Goal: Transaction & Acquisition: Purchase product/service

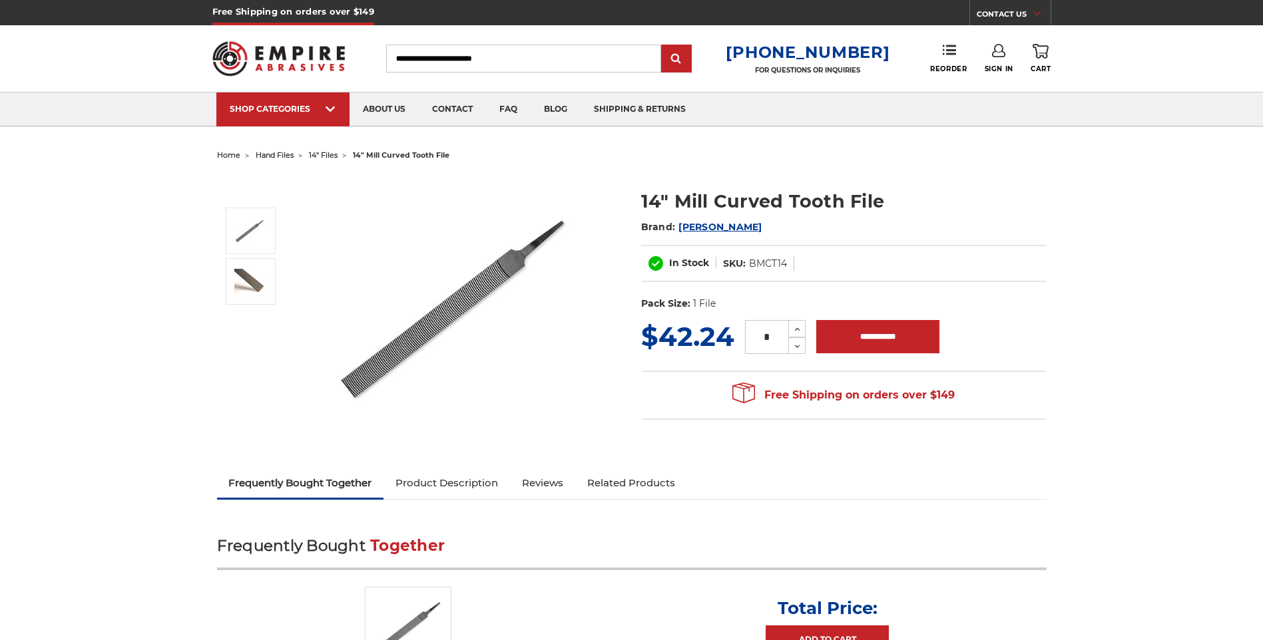
click at [427, 332] on img at bounding box center [464, 307] width 266 height 266
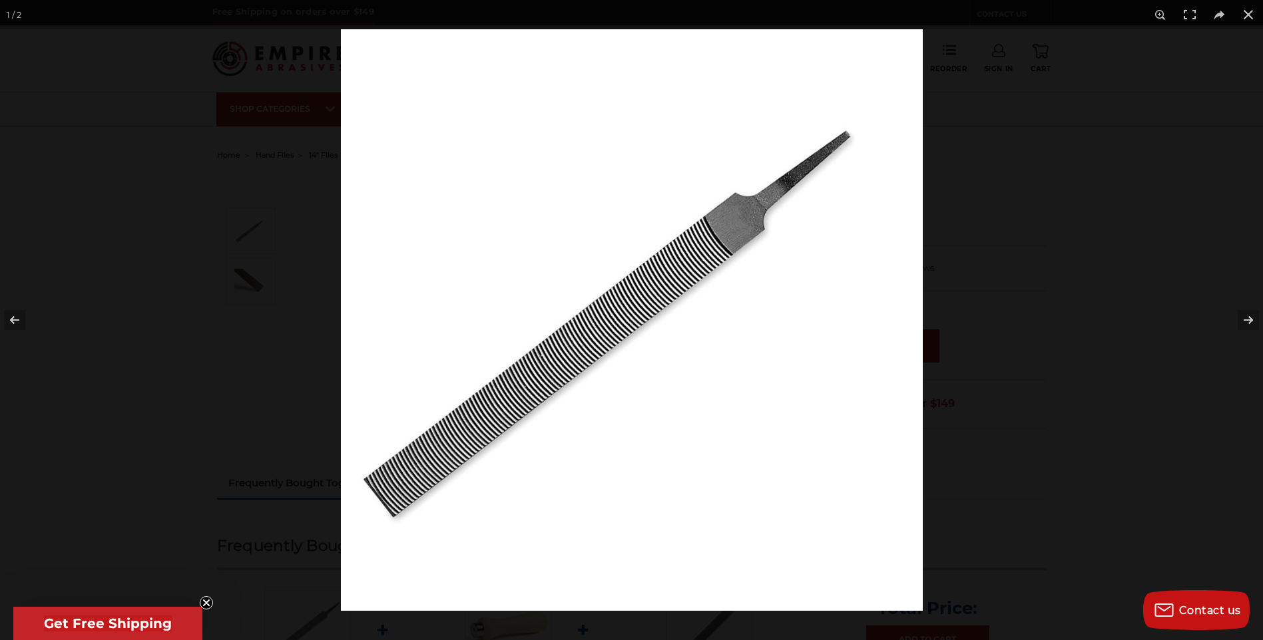
click at [535, 397] on img at bounding box center [632, 320] width 582 height 582
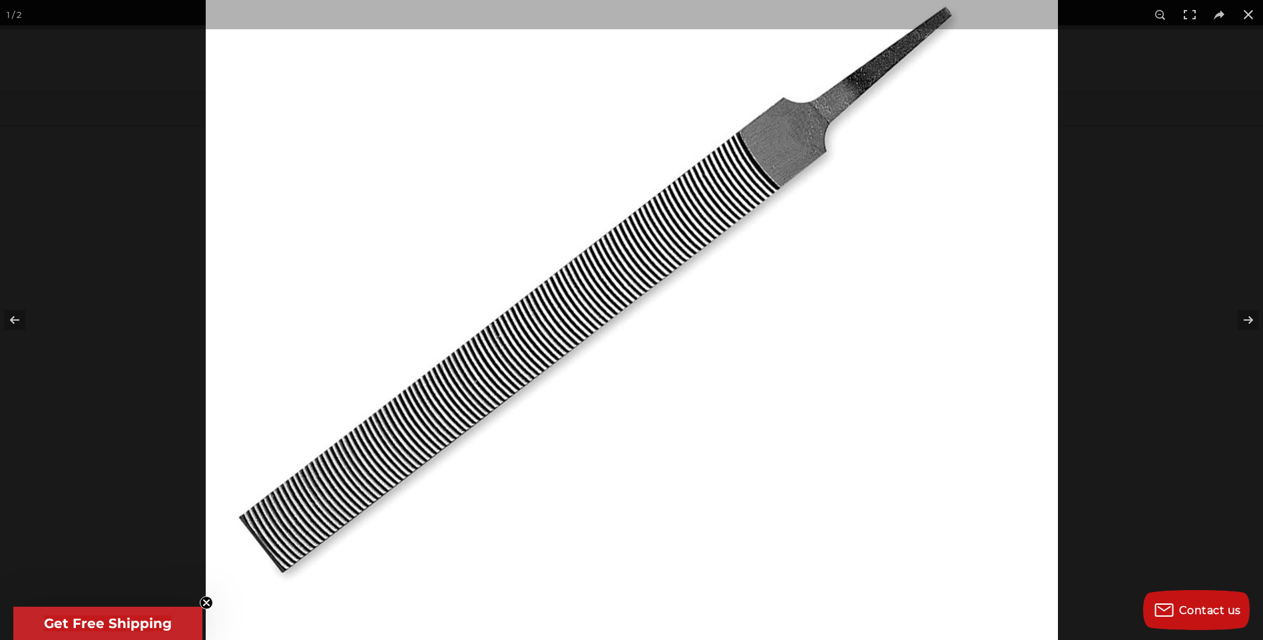
click at [546, 383] on img at bounding box center [632, 284] width 852 height 852
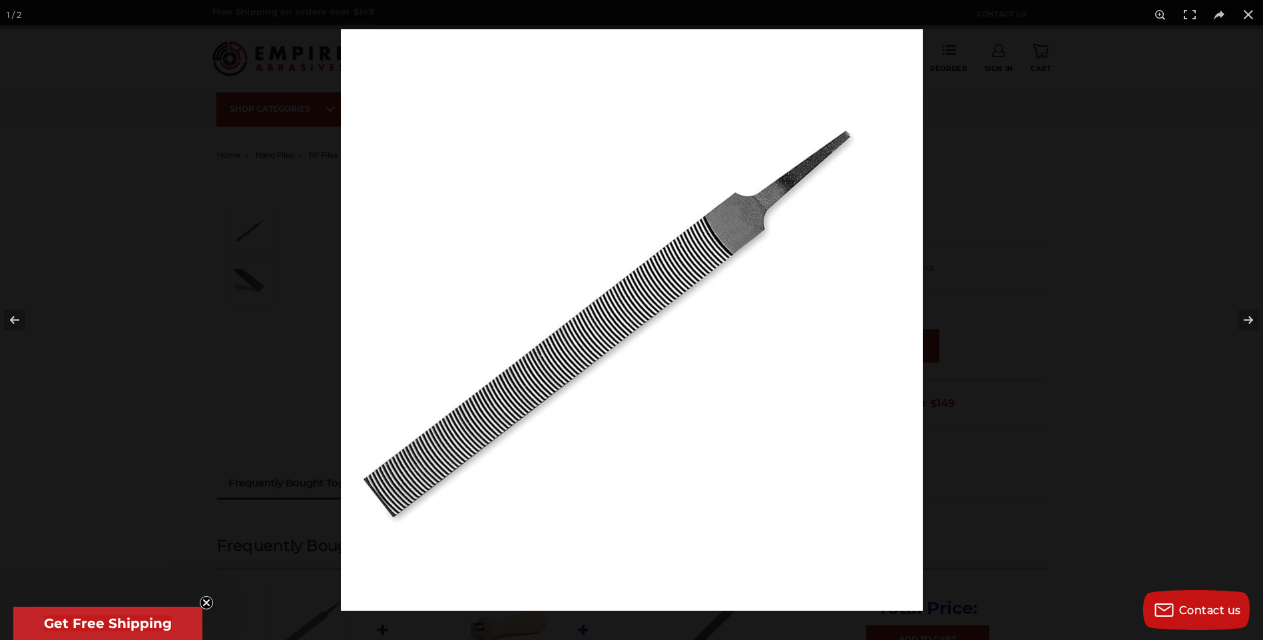
click at [546, 383] on img at bounding box center [632, 320] width 582 height 582
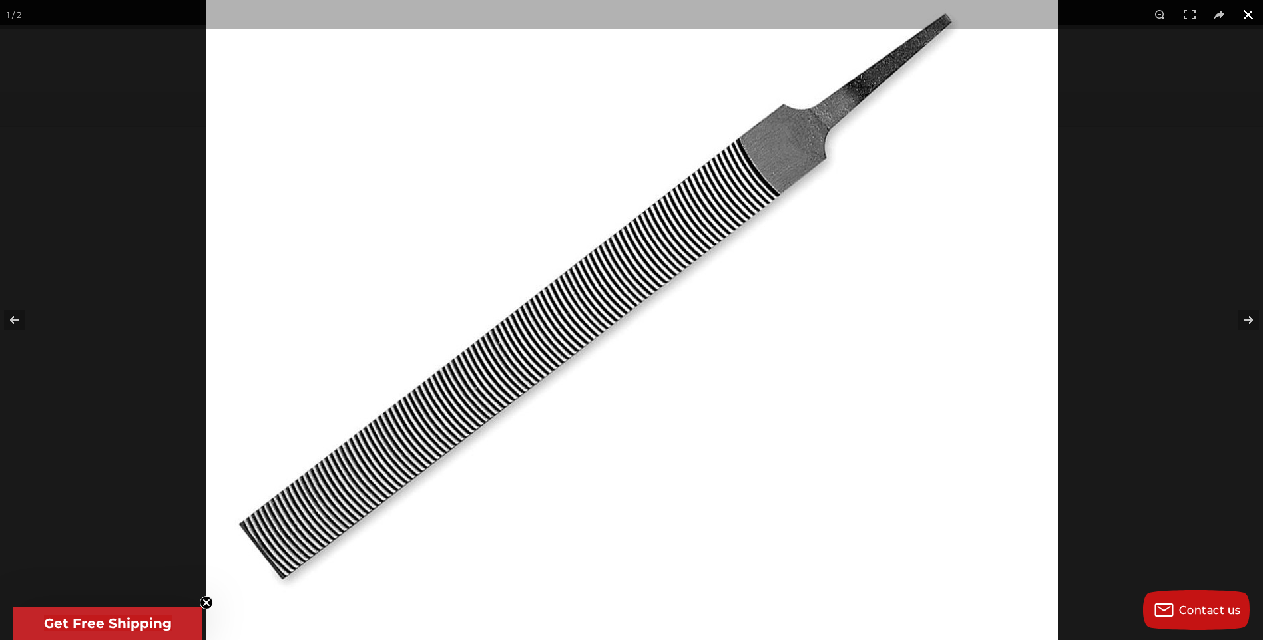
click at [1250, 13] on button at bounding box center [1247, 14] width 29 height 29
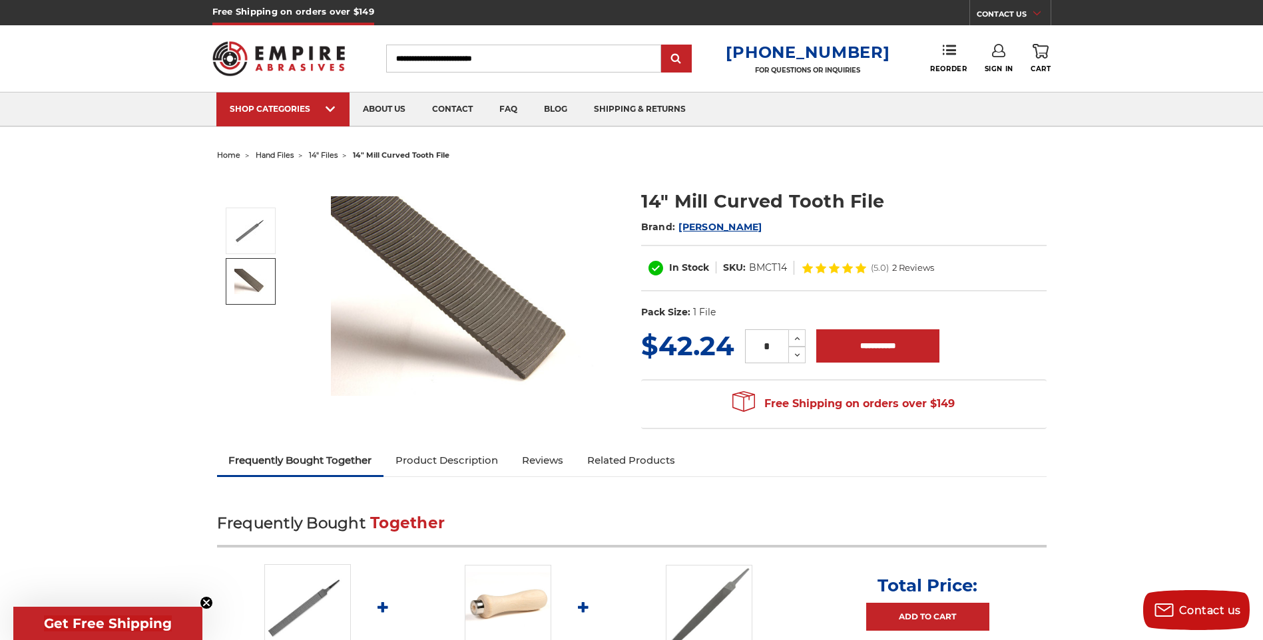
click at [252, 283] on img at bounding box center [250, 281] width 33 height 25
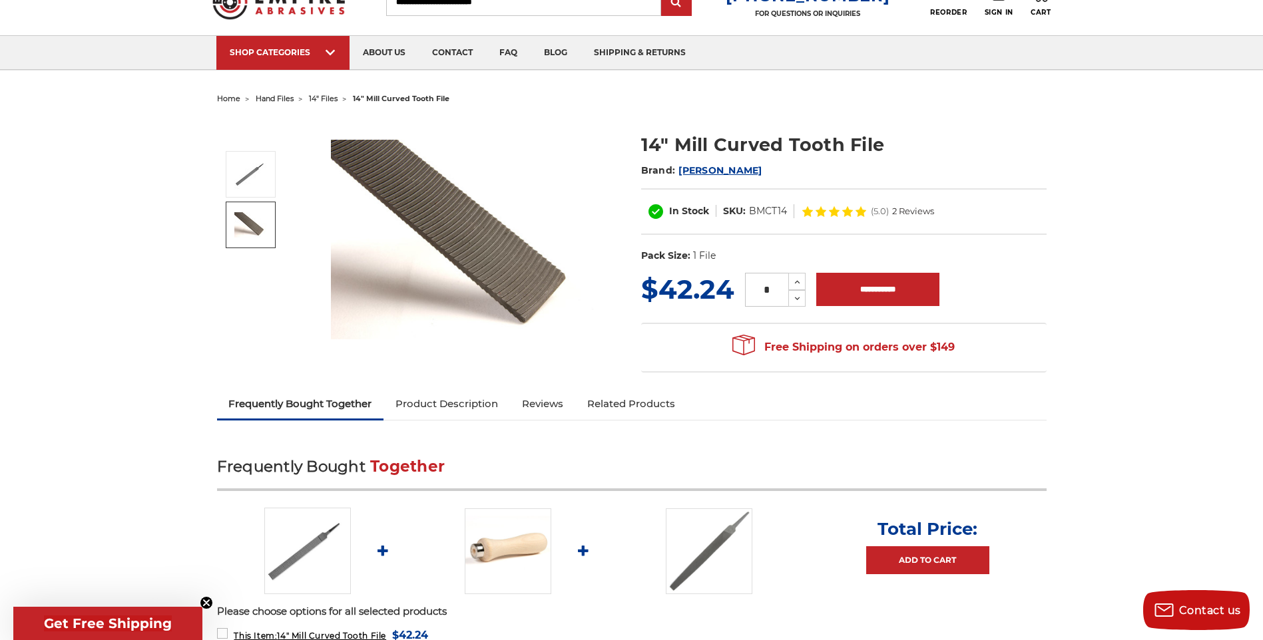
scroll to position [133, 0]
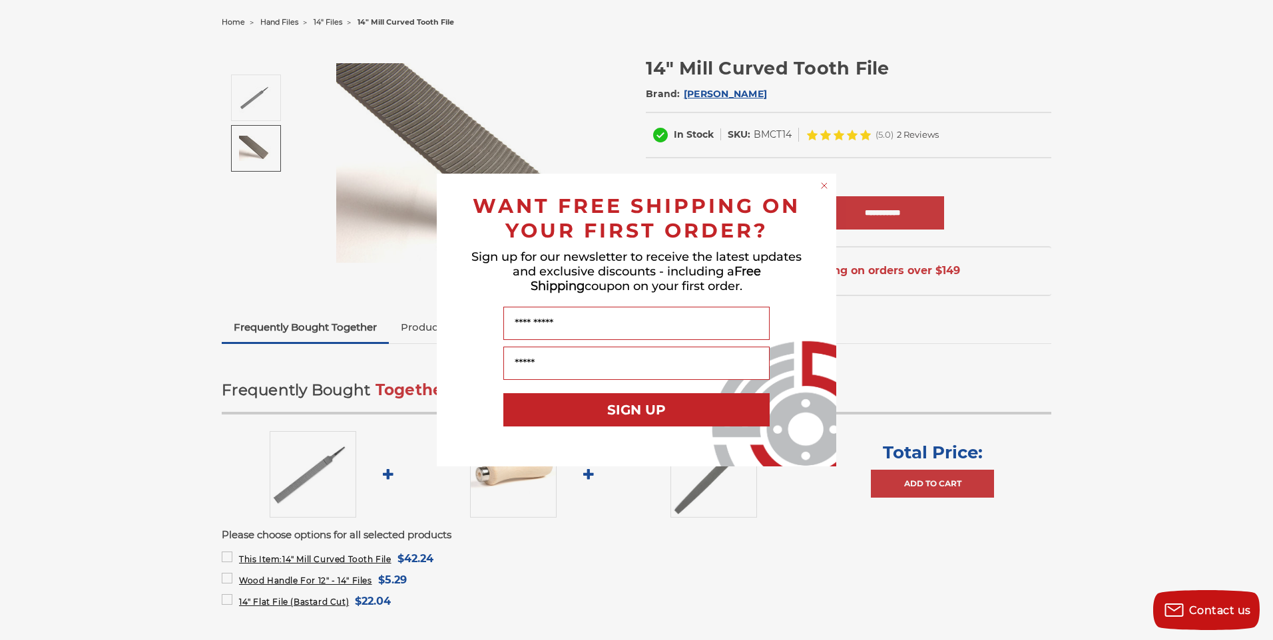
click at [817, 185] on icon "Close dialog" at bounding box center [823, 185] width 13 height 13
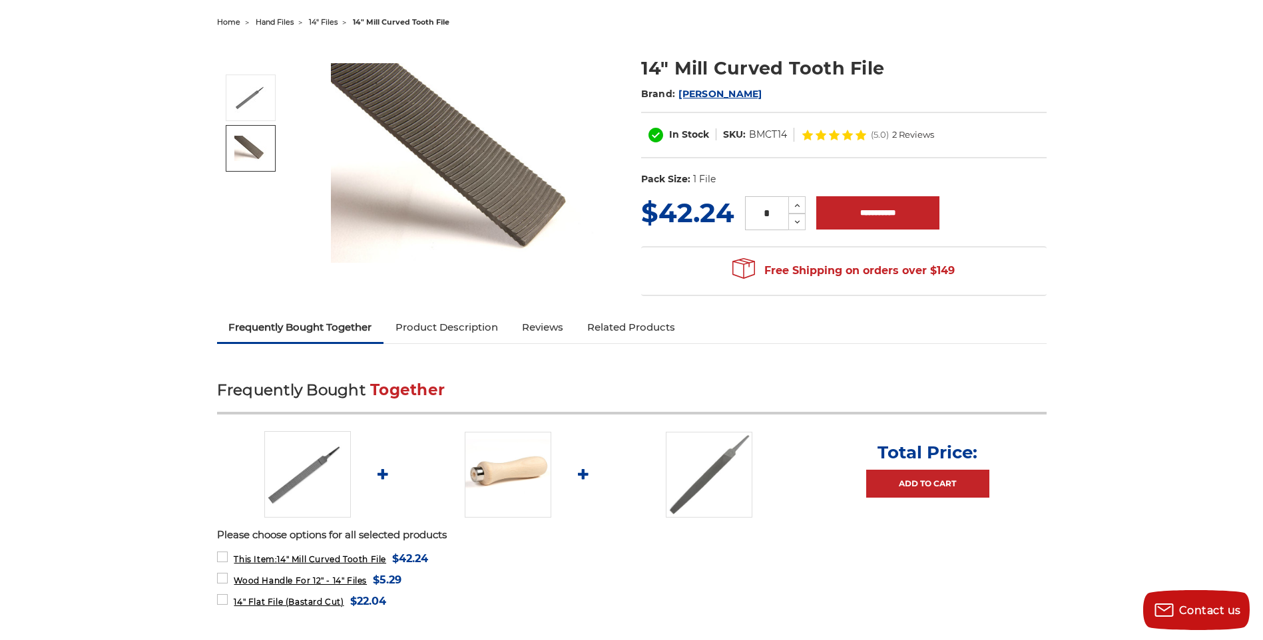
scroll to position [0, 0]
